Goal: Task Accomplishment & Management: Complete application form

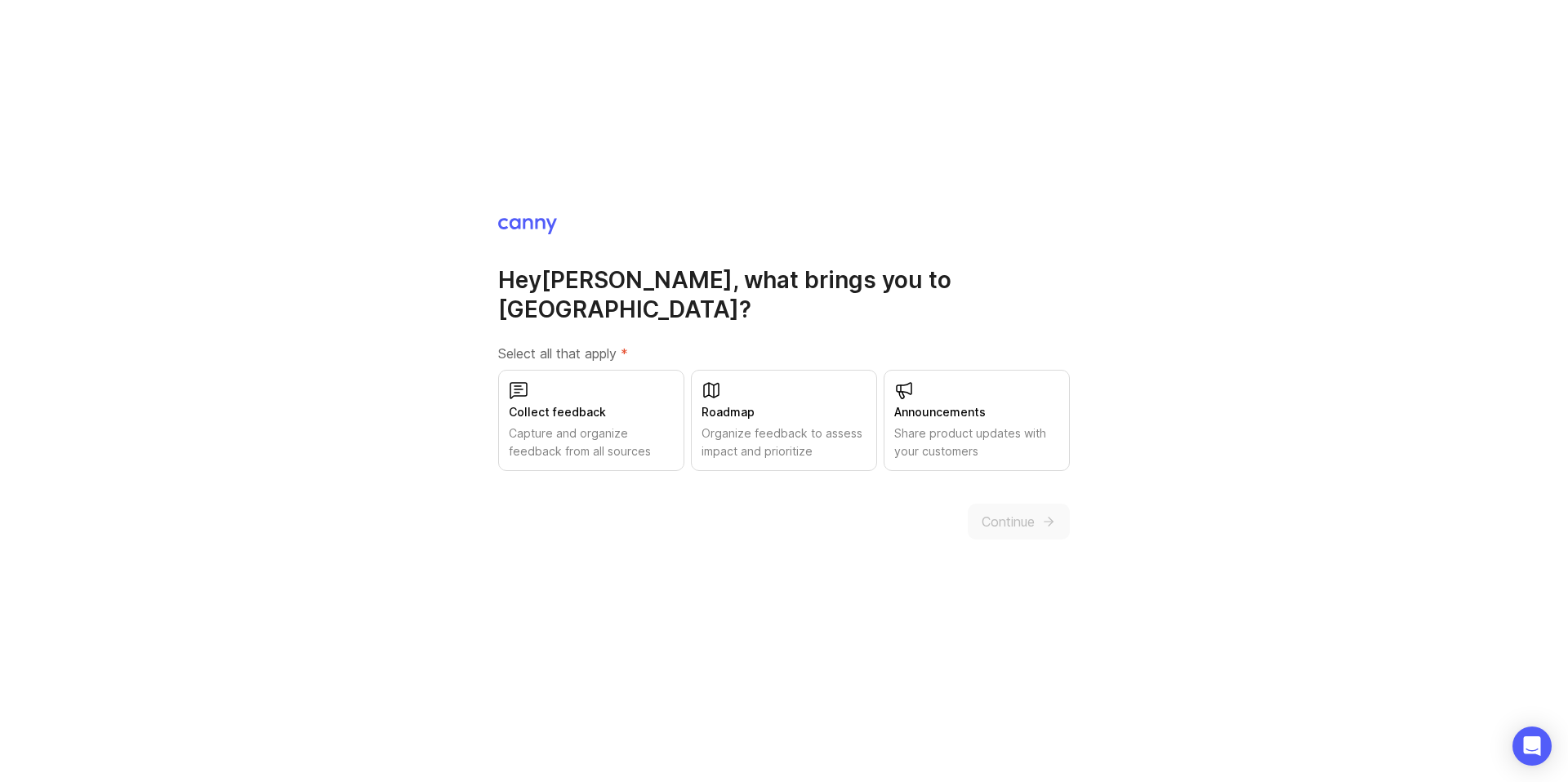
click at [769, 425] on div "Organize feedback to assess impact and prioritize" at bounding box center [784, 443] width 165 height 36
click at [1007, 512] on span "Continue" at bounding box center [1009, 521] width 53 height 20
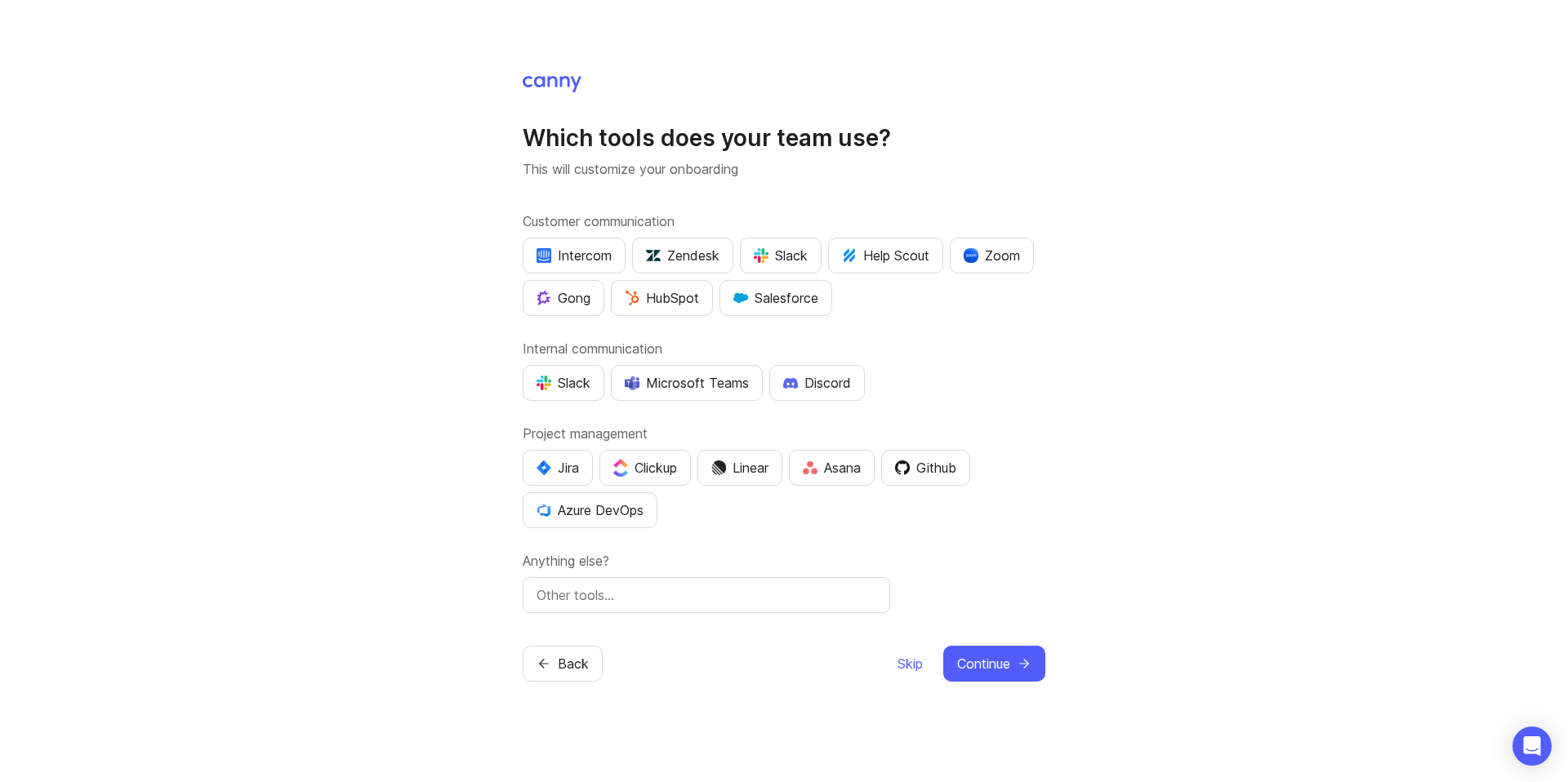
click at [781, 257] on div "Slack" at bounding box center [780, 255] width 54 height 20
click at [595, 379] on button "Slack" at bounding box center [563, 383] width 82 height 36
click at [785, 377] on img "button" at bounding box center [791, 383] width 15 height 11
click at [967, 658] on span "Continue" at bounding box center [984, 664] width 53 height 20
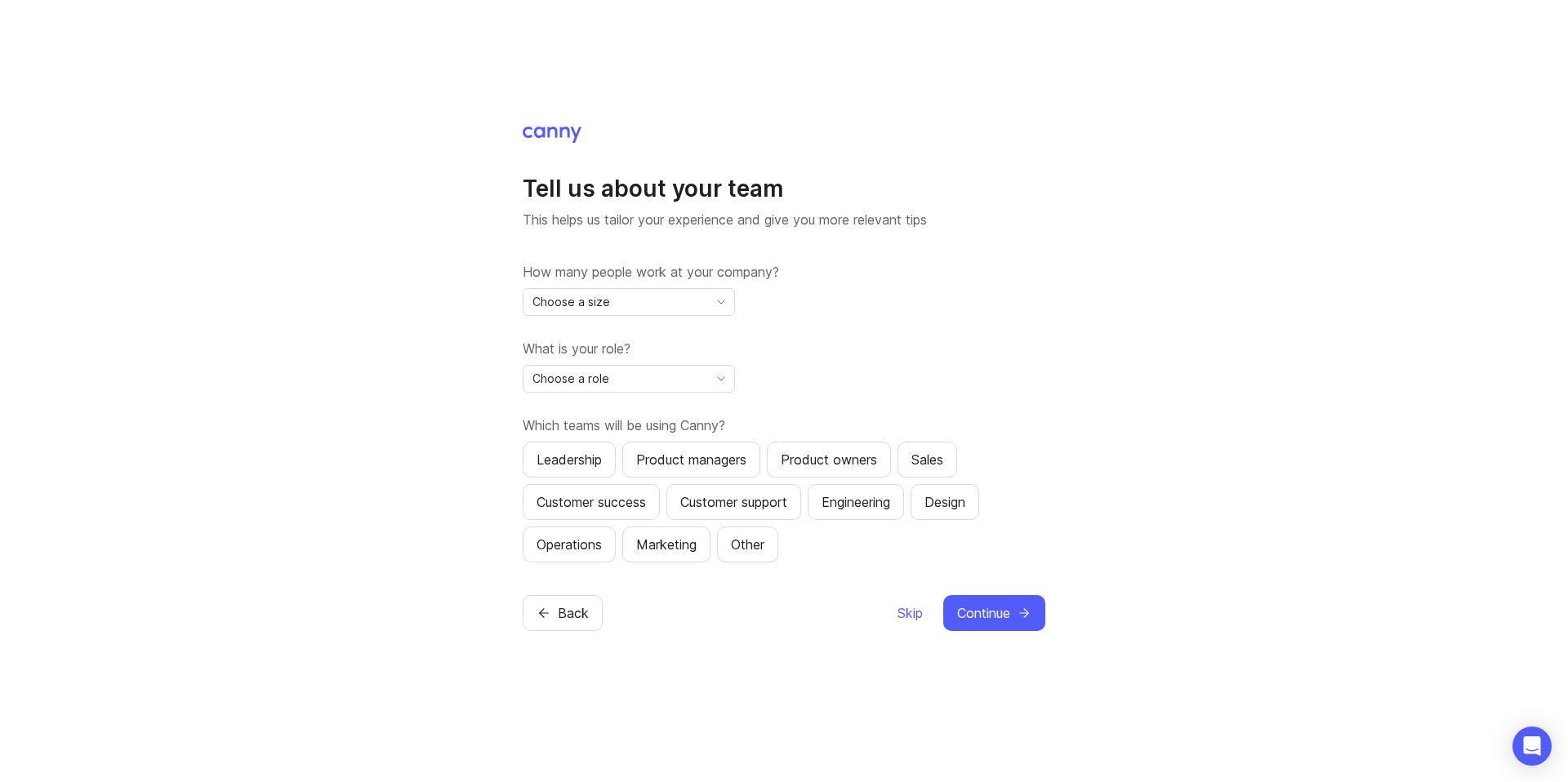
click at [615, 297] on div "Choose a size" at bounding box center [615, 302] width 185 height 27
click at [592, 413] on li "51-500" at bounding box center [629, 414] width 210 height 27
click at [620, 387] on div "Choose a role" at bounding box center [615, 379] width 185 height 27
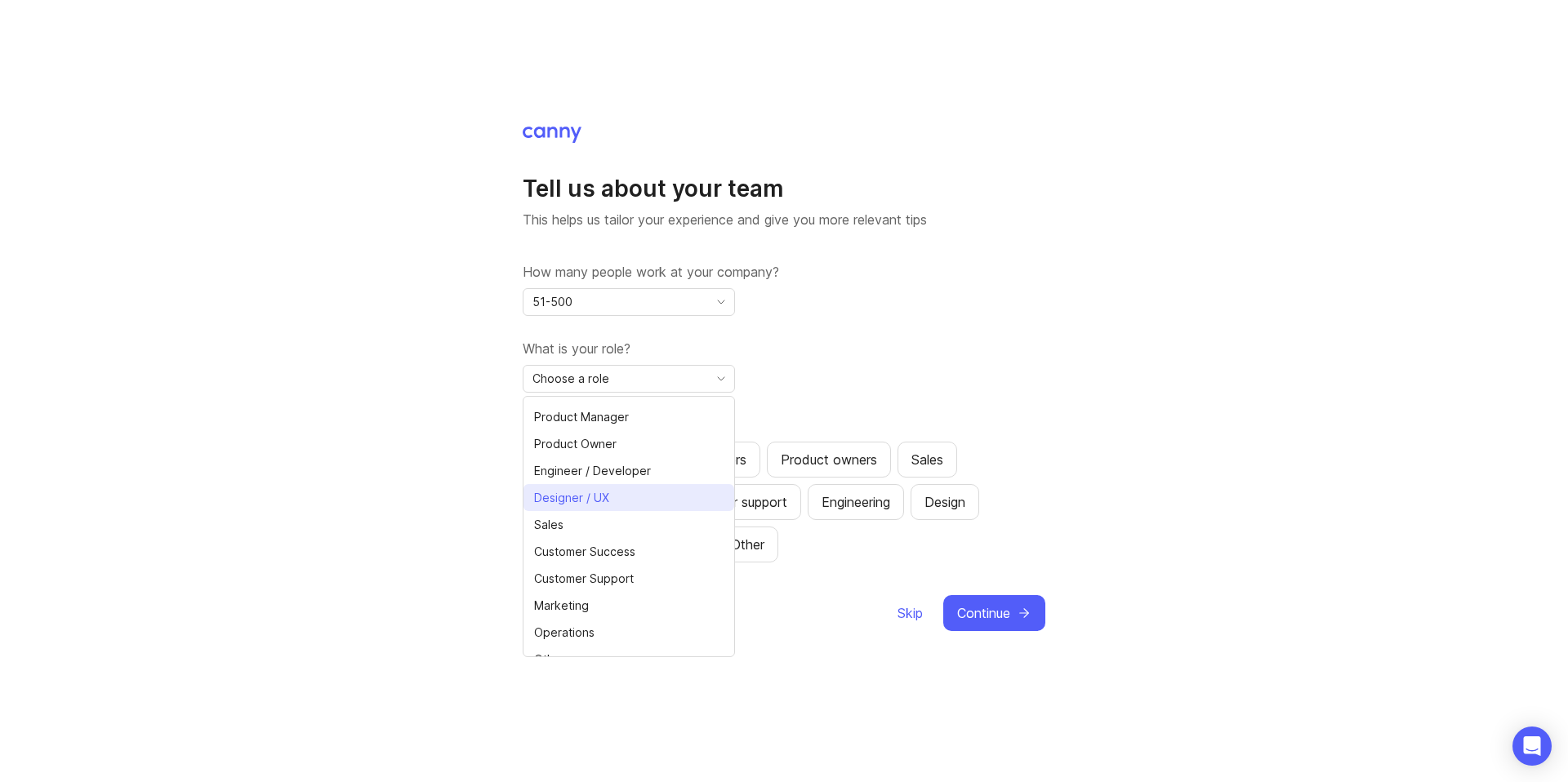
scroll to position [31, 0]
click at [624, 584] on li "Marketing" at bounding box center [629, 594] width 210 height 27
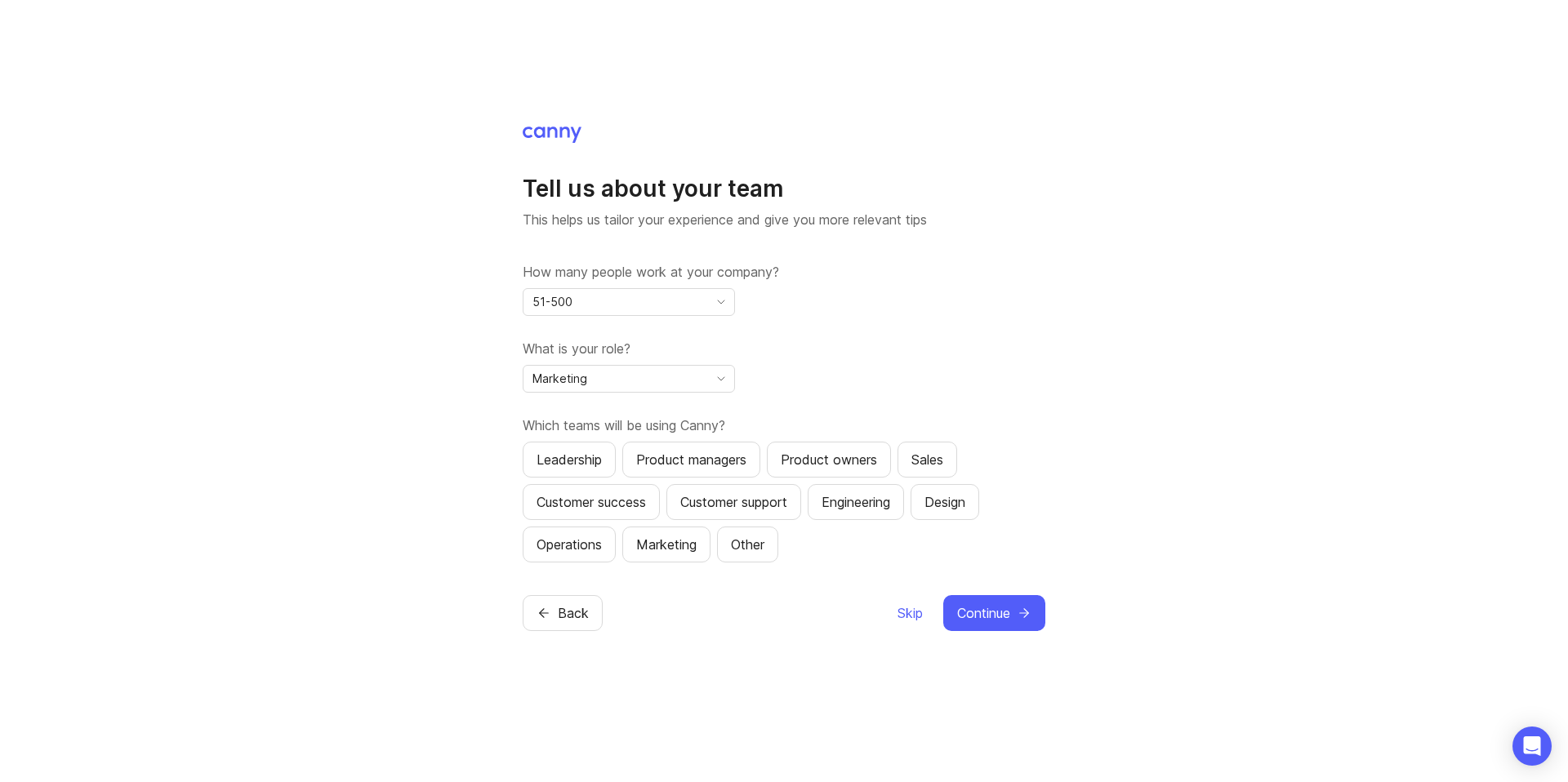
click at [799, 457] on div "Product owners" at bounding box center [830, 460] width 97 height 20
click at [977, 606] on span "Continue" at bounding box center [984, 613] width 53 height 20
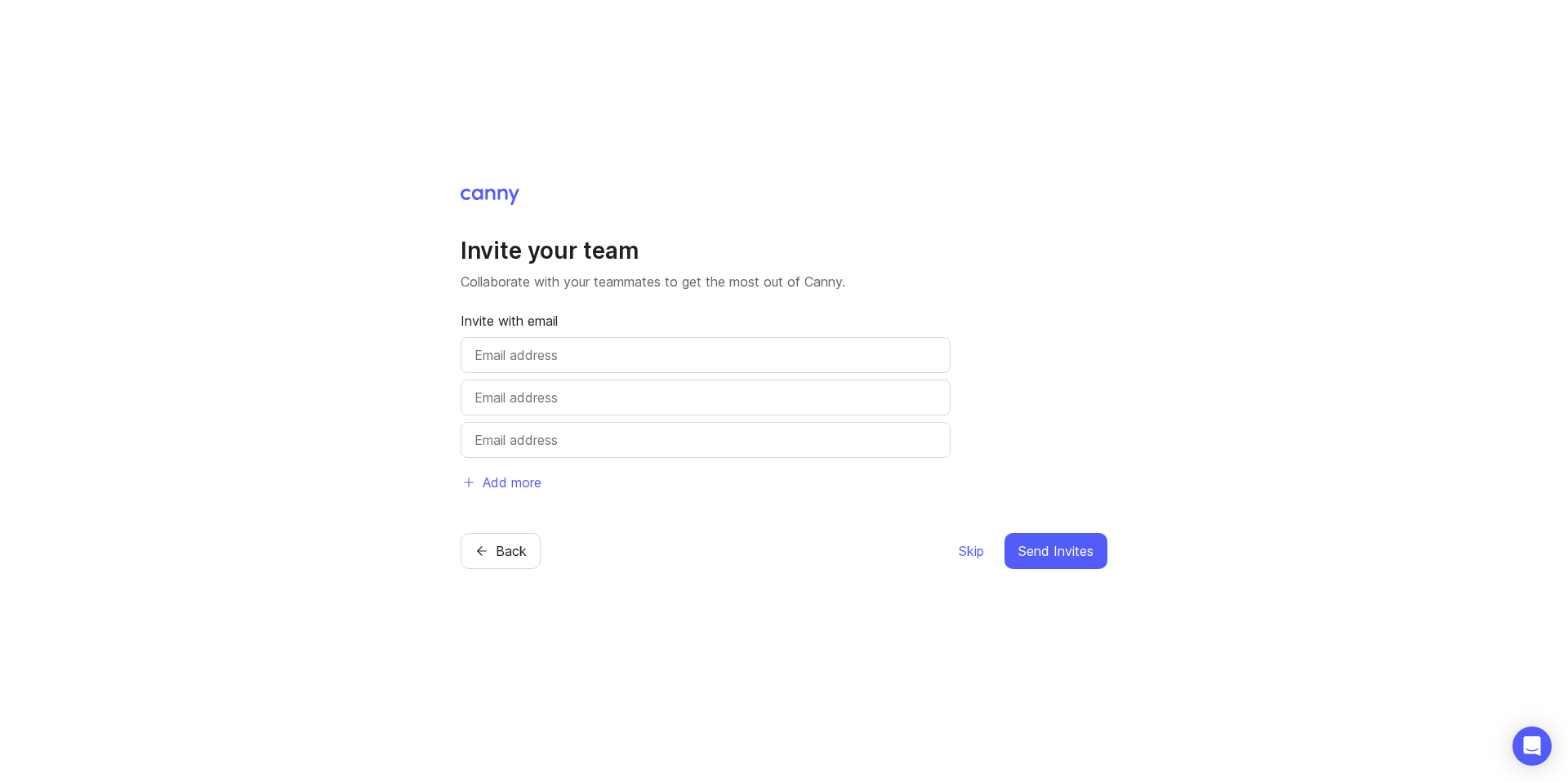
click at [717, 365] on div at bounding box center [705, 355] width 490 height 36
click at [717, 359] on input "text" at bounding box center [706, 355] width 463 height 20
click at [969, 556] on span "Skip" at bounding box center [971, 551] width 26 height 20
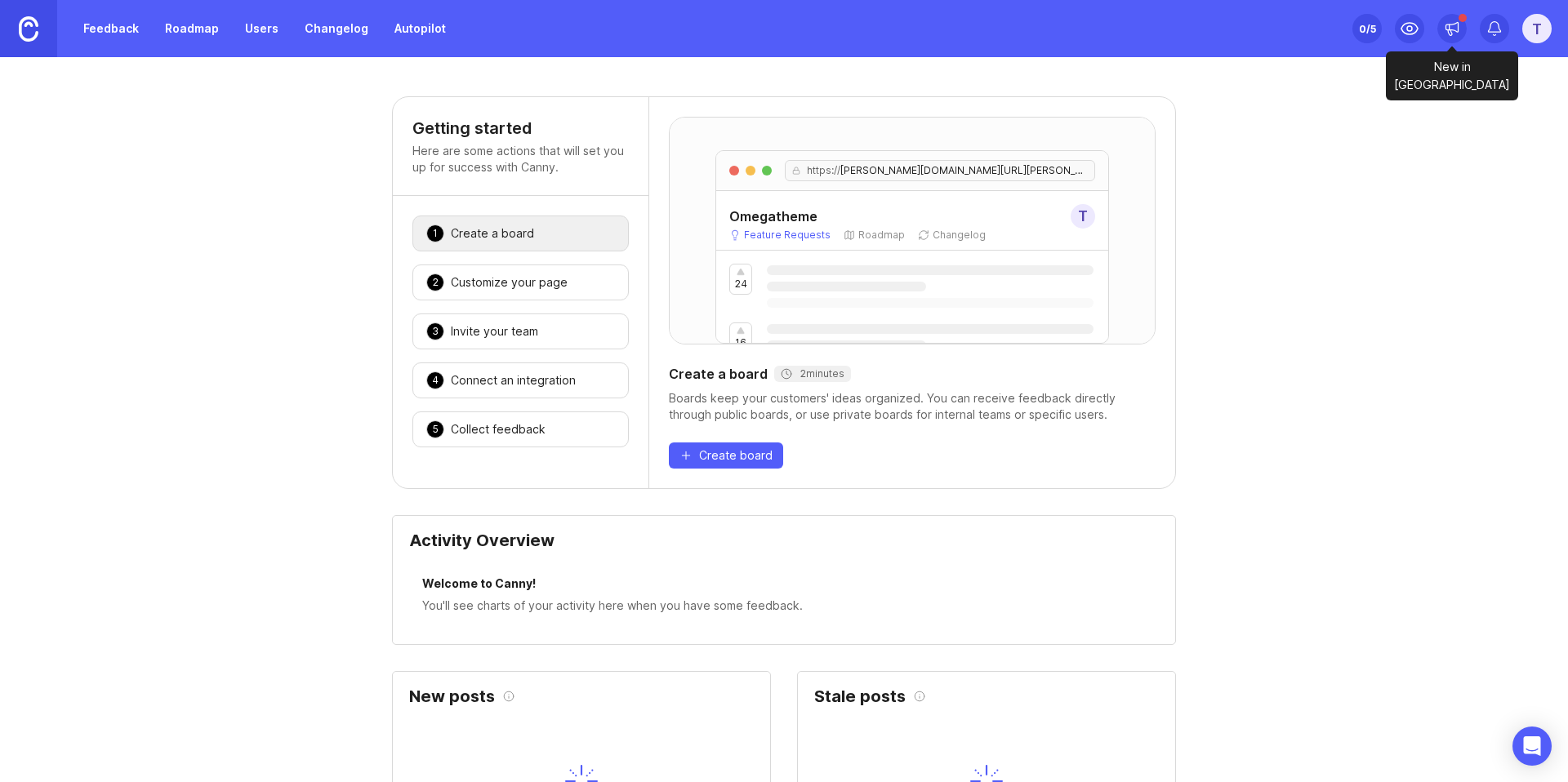
click at [1457, 23] on icon at bounding box center [1452, 27] width 12 height 9
